Goal: Transaction & Acquisition: Obtain resource

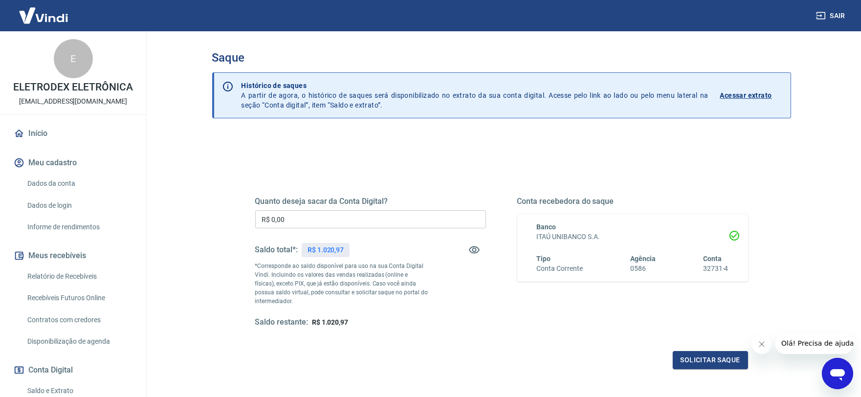
click at [300, 217] on input "R$ 0,00" at bounding box center [370, 219] width 231 height 18
click at [289, 219] on input "R$ 0,00" at bounding box center [370, 219] width 231 height 18
type input "R$ 1.020,97"
click at [709, 363] on button "Solicitar saque" at bounding box center [710, 360] width 75 height 18
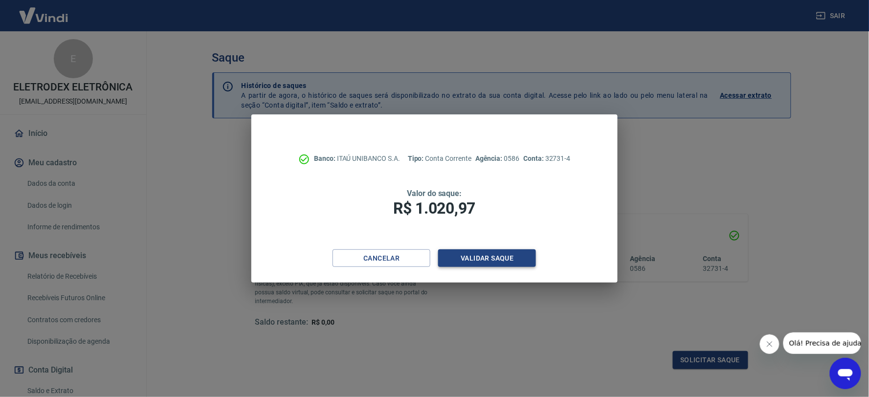
click at [485, 256] on button "Validar saque" at bounding box center [487, 258] width 98 height 18
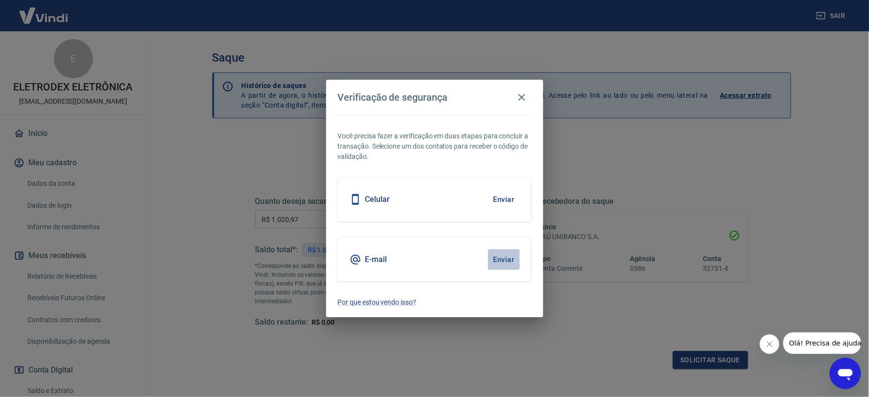
click at [510, 257] on button "Enviar" at bounding box center [504, 259] width 32 height 21
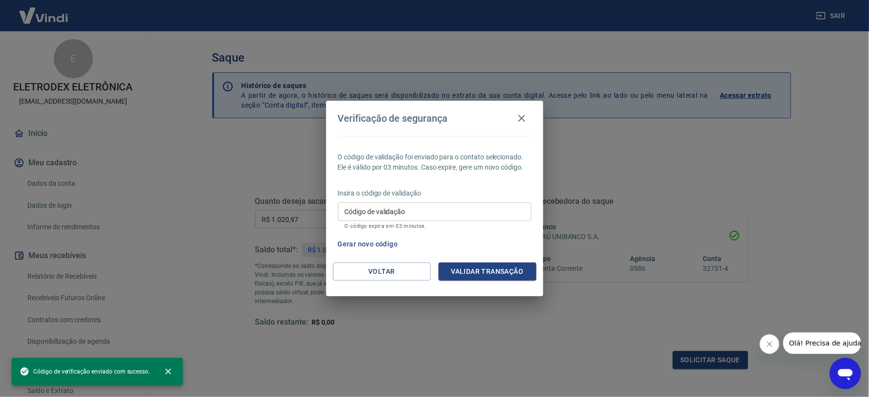
click at [379, 207] on div "Código de validação Código de validação O código expira em 03 minutos." at bounding box center [435, 215] width 194 height 26
paste input "660699"
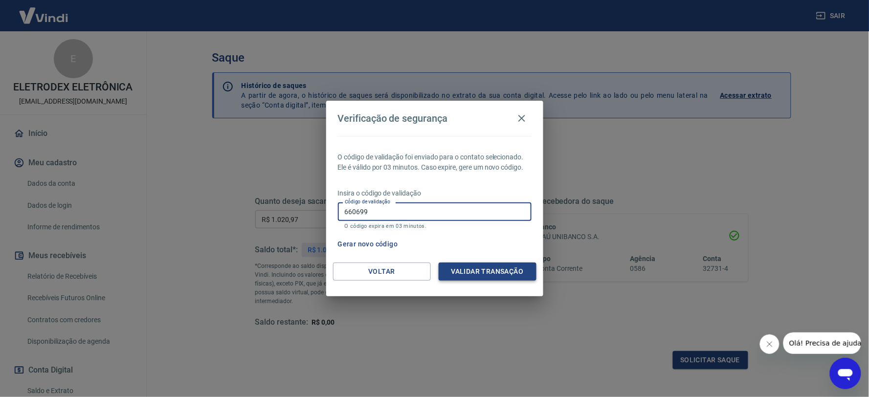
type input "660699"
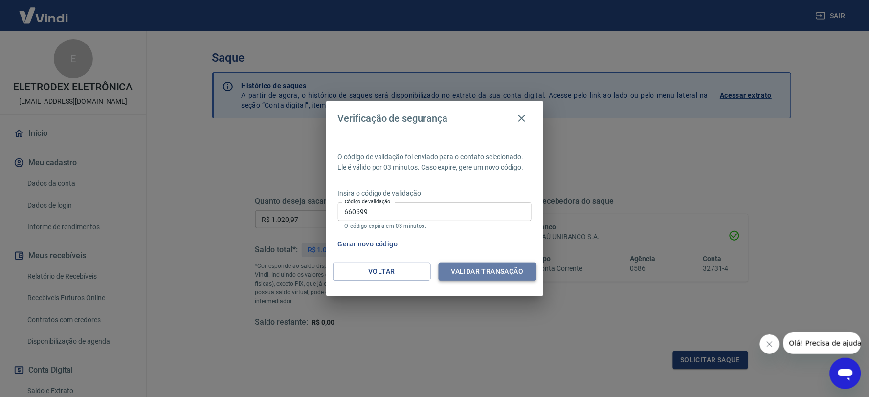
click at [488, 273] on button "Validar transação" at bounding box center [488, 272] width 98 height 18
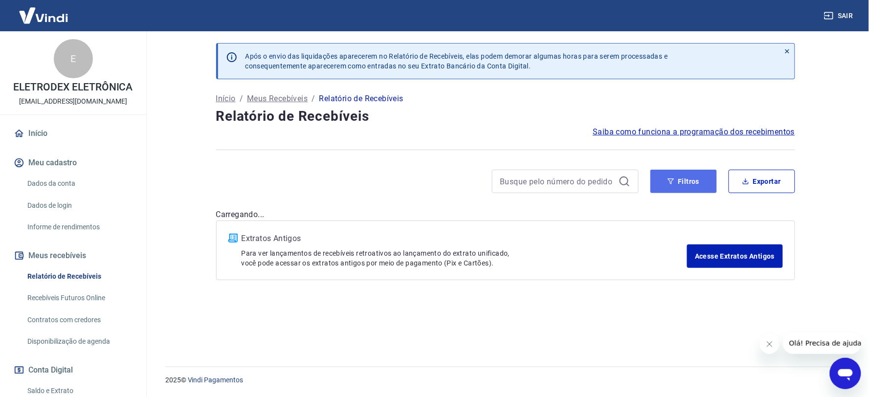
click at [681, 176] on button "Filtros" at bounding box center [683, 181] width 66 height 23
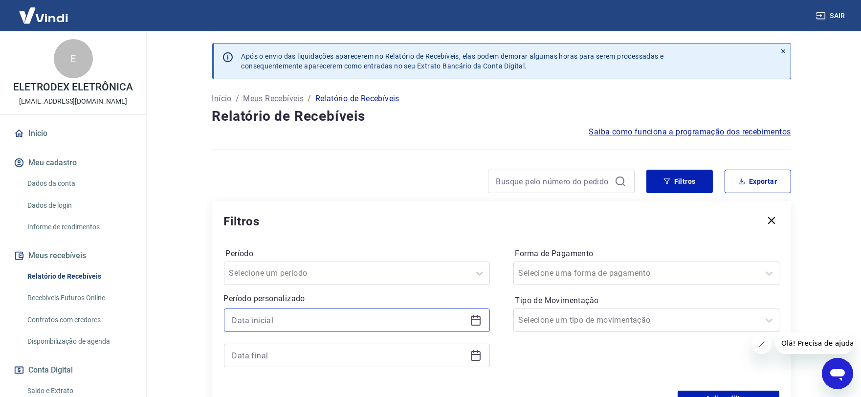
click at [465, 323] on input at bounding box center [349, 320] width 234 height 15
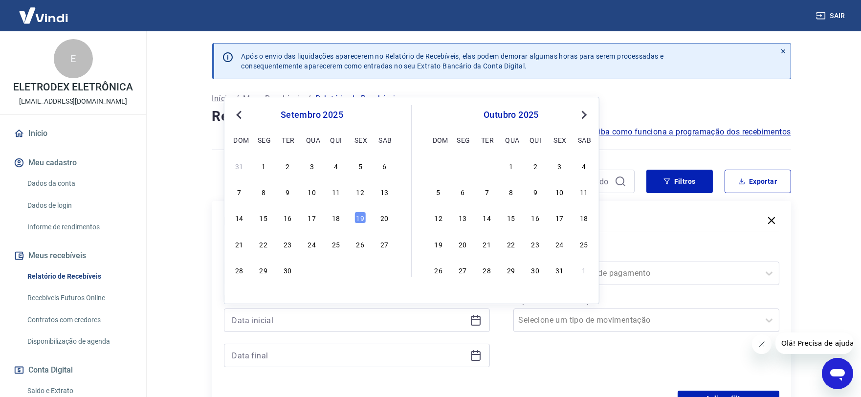
click at [472, 321] on icon at bounding box center [476, 320] width 12 height 12
click at [327, 218] on div "14 15 16 17 18 19 20" at bounding box center [311, 218] width 159 height 14
click at [329, 217] on div "14 15 16 17 18 19 20" at bounding box center [311, 218] width 159 height 14
click at [333, 216] on div "18" at bounding box center [336, 218] width 12 height 12
type input "[DATE]"
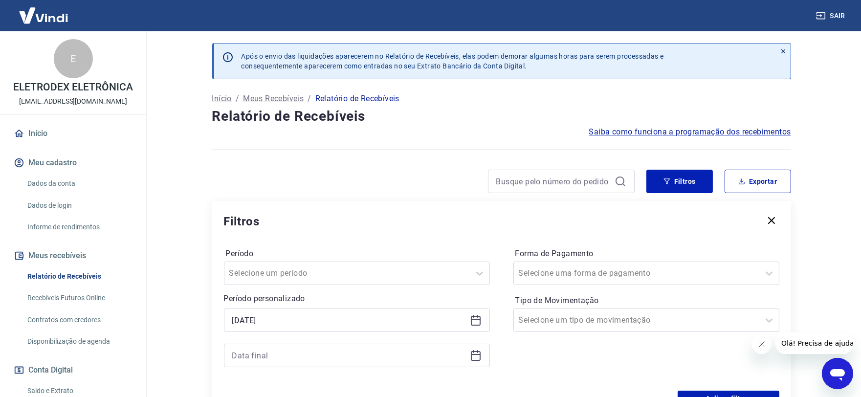
click at [481, 360] on icon at bounding box center [476, 356] width 12 height 12
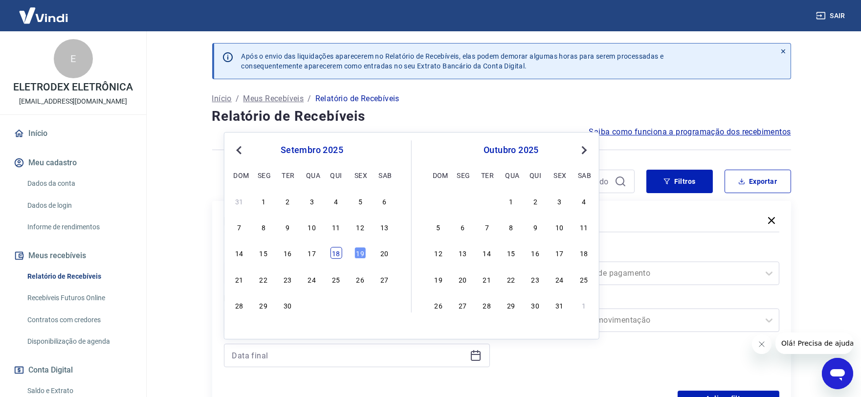
click at [340, 255] on div "18" at bounding box center [336, 253] width 12 height 12
type input "[DATE]"
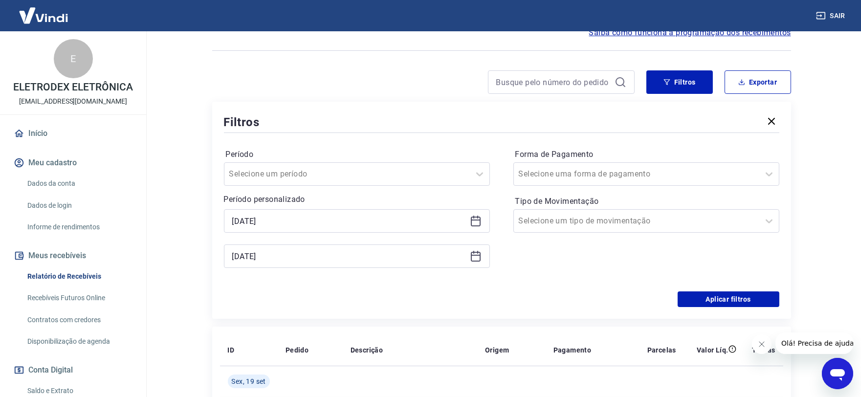
scroll to position [109, 0]
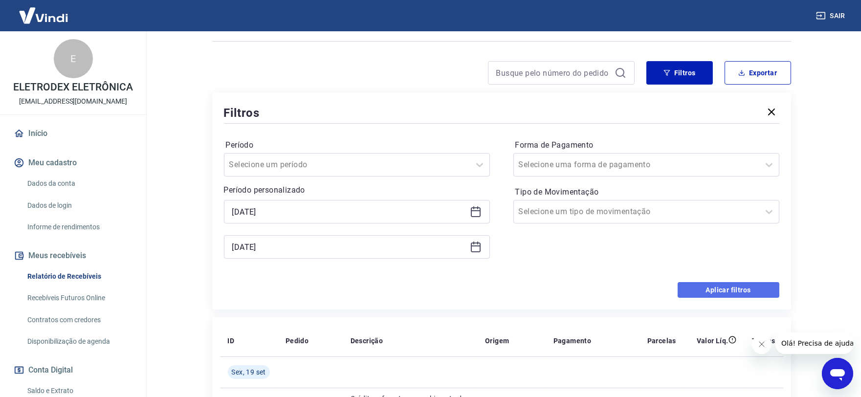
click at [731, 297] on button "Aplicar filtros" at bounding box center [729, 290] width 102 height 16
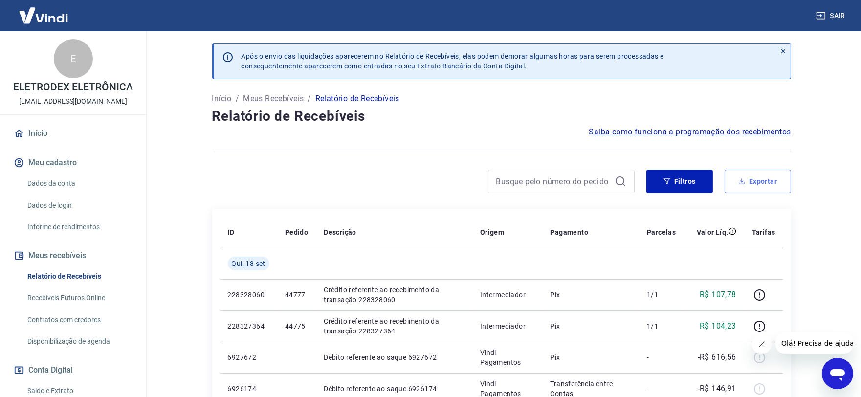
click at [754, 181] on button "Exportar" at bounding box center [758, 181] width 66 height 23
type input "[DATE]"
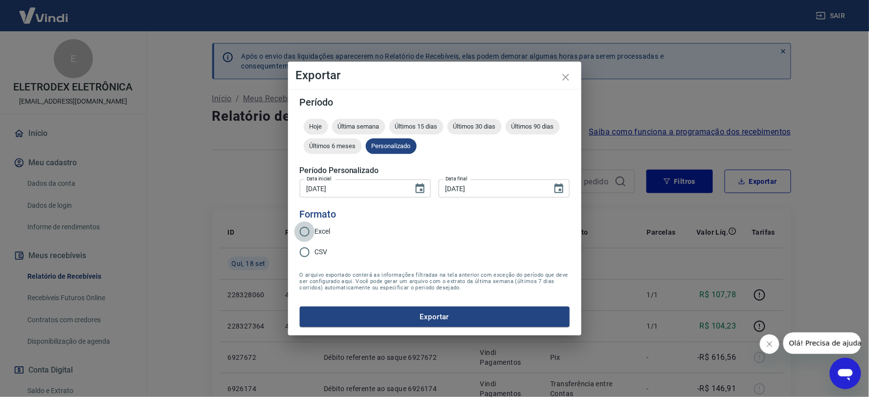
click at [301, 235] on input "Excel" at bounding box center [304, 231] width 21 height 21
radio input "true"
click at [396, 311] on button "Exportar" at bounding box center [435, 317] width 270 height 21
